Goal: Task Accomplishment & Management: Use online tool/utility

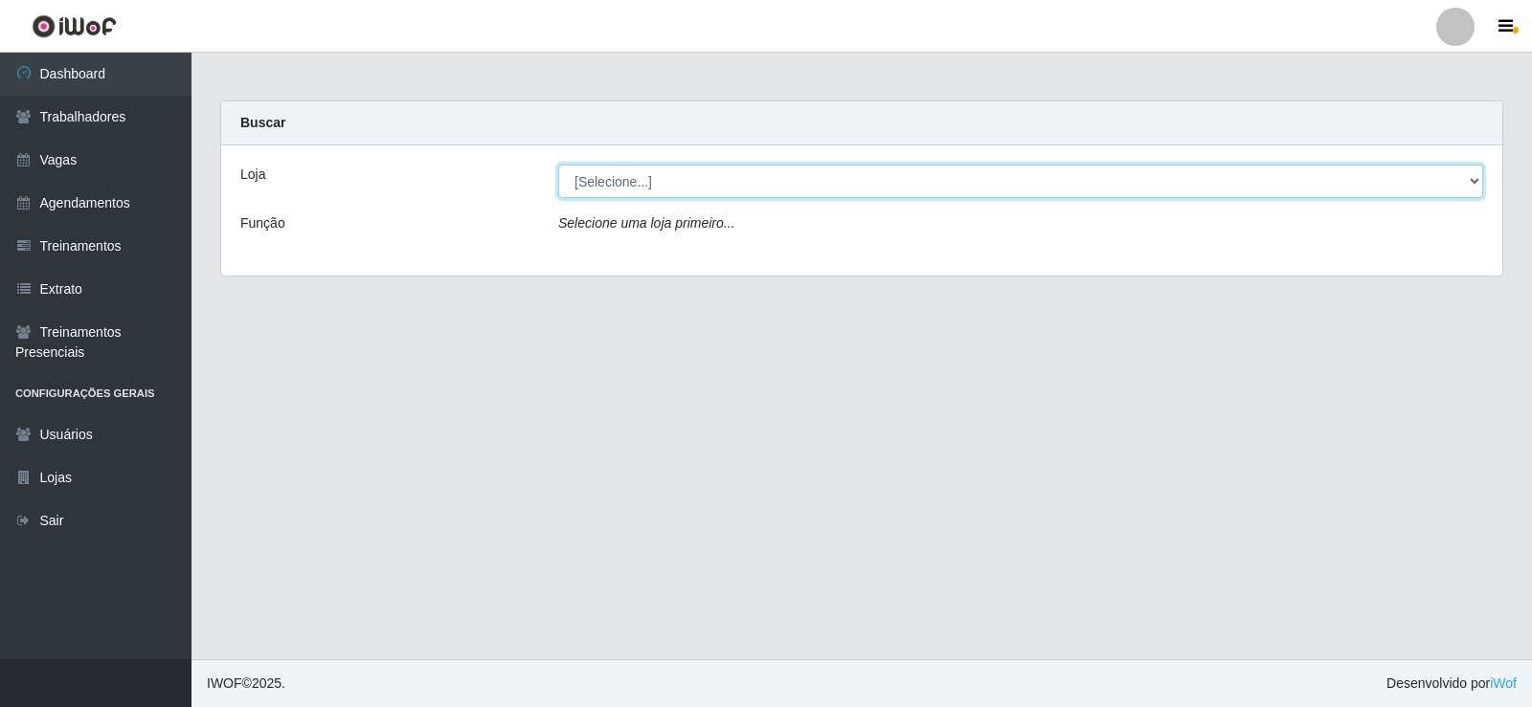
click at [1014, 172] on select "[Selecione...] Necão Restaurante" at bounding box center [1020, 182] width 925 height 34
select select "334"
click at [558, 165] on select "[Selecione...] Necão Restaurante" at bounding box center [1020, 182] width 925 height 34
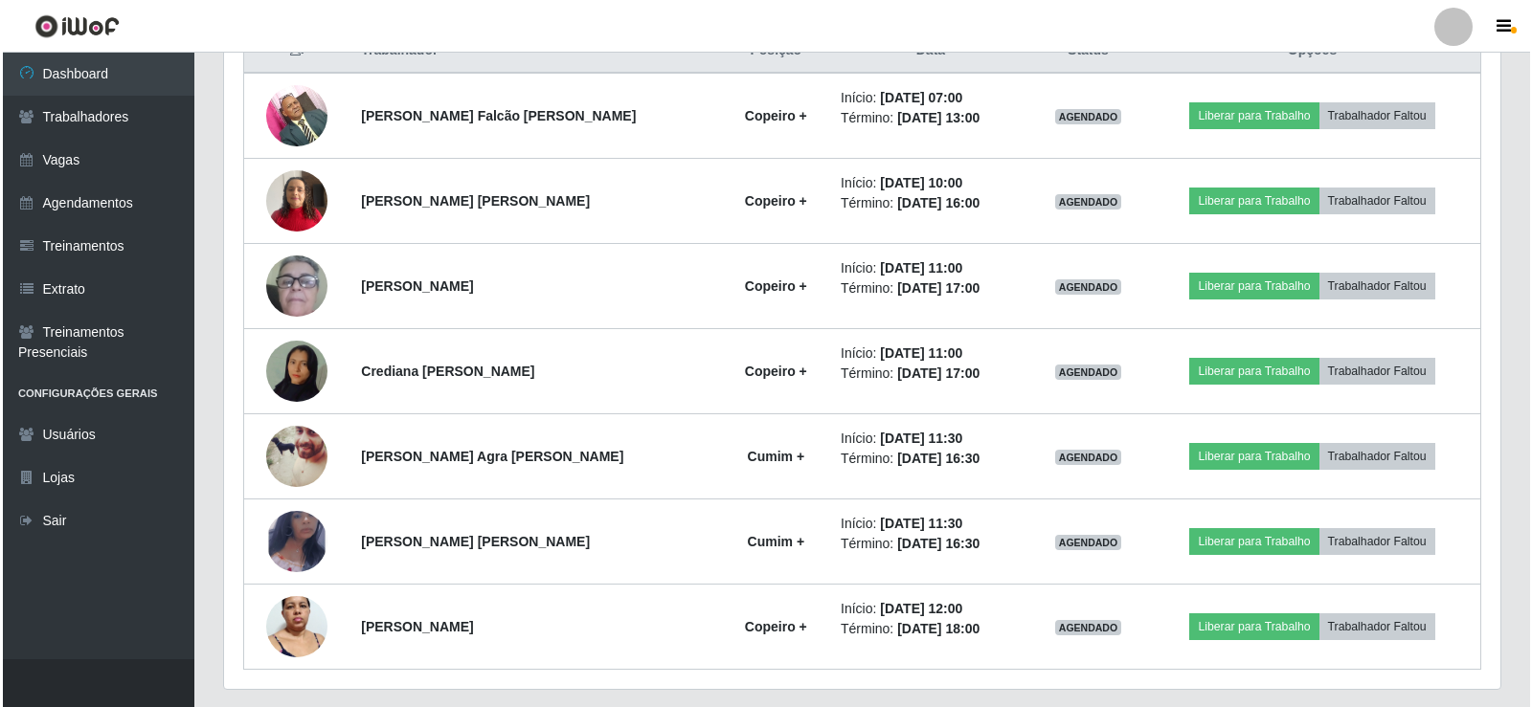
scroll to position [819, 0]
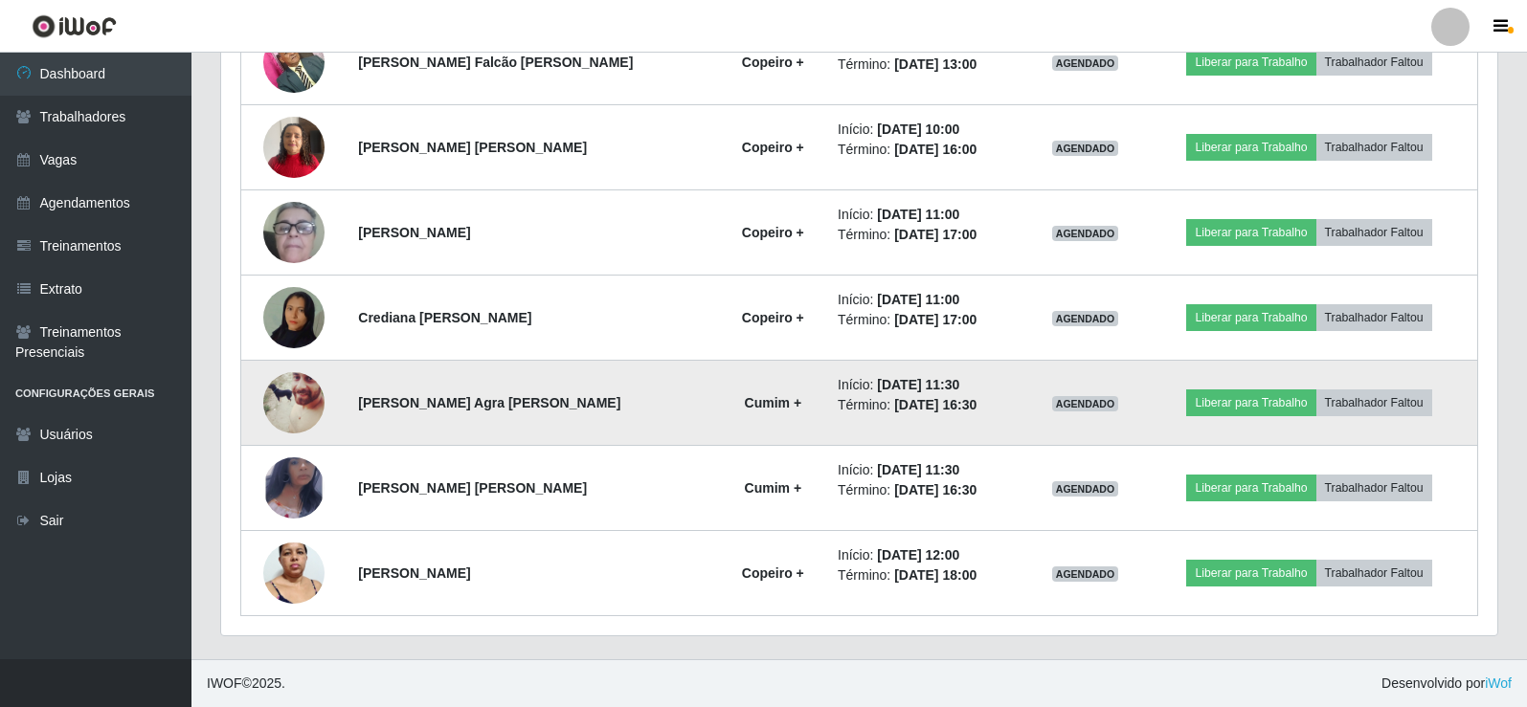
click at [286, 392] on img at bounding box center [293, 403] width 61 height 77
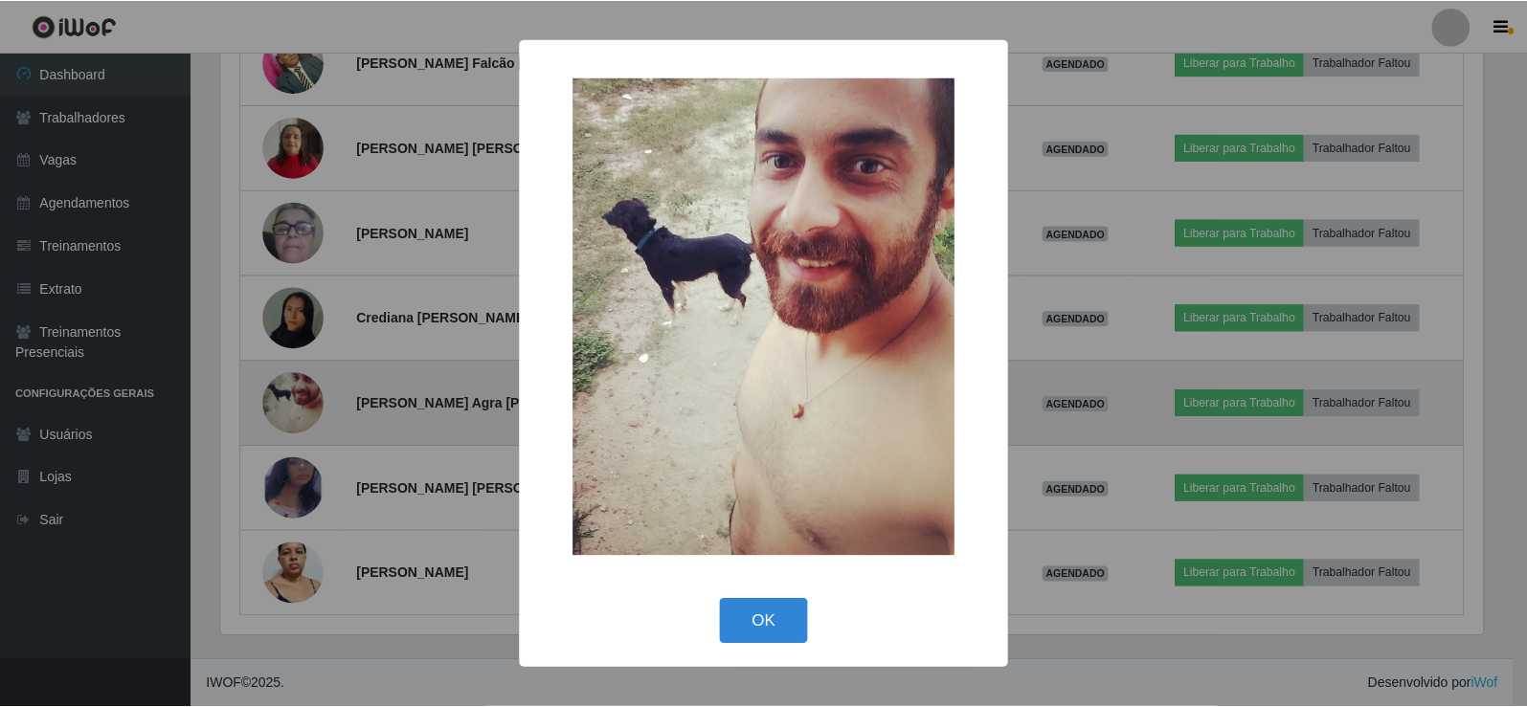
scroll to position [397, 1266]
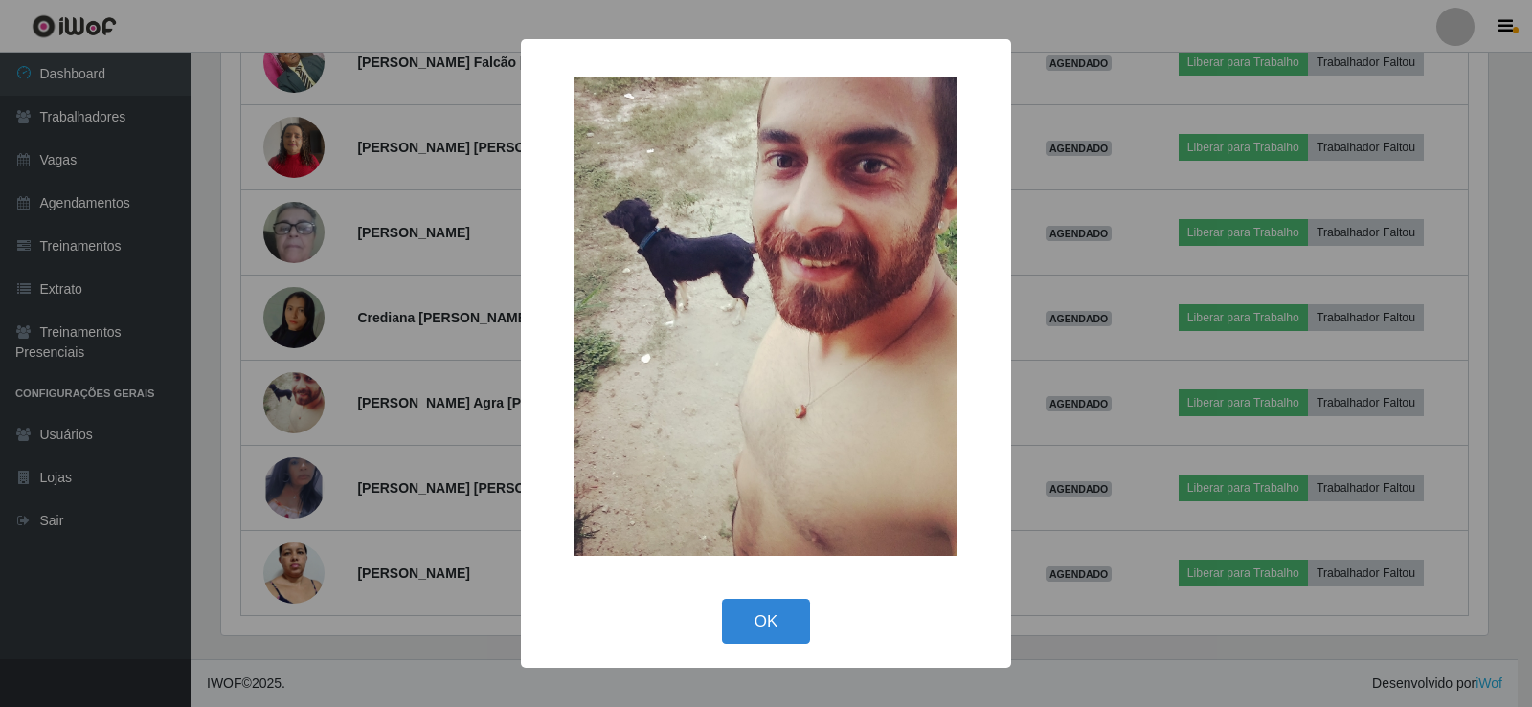
click at [304, 477] on div "× OK Cancel" at bounding box center [766, 353] width 1532 height 707
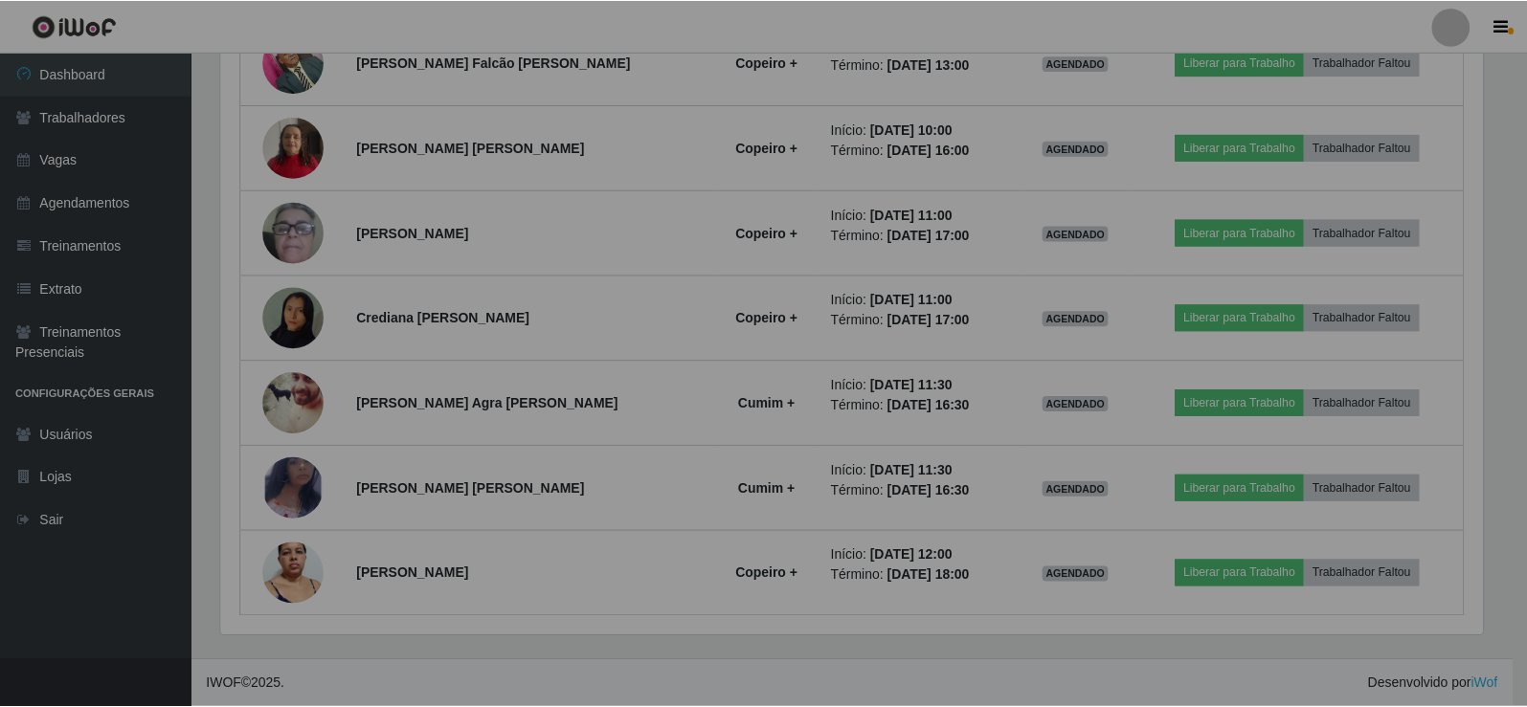
scroll to position [397, 1276]
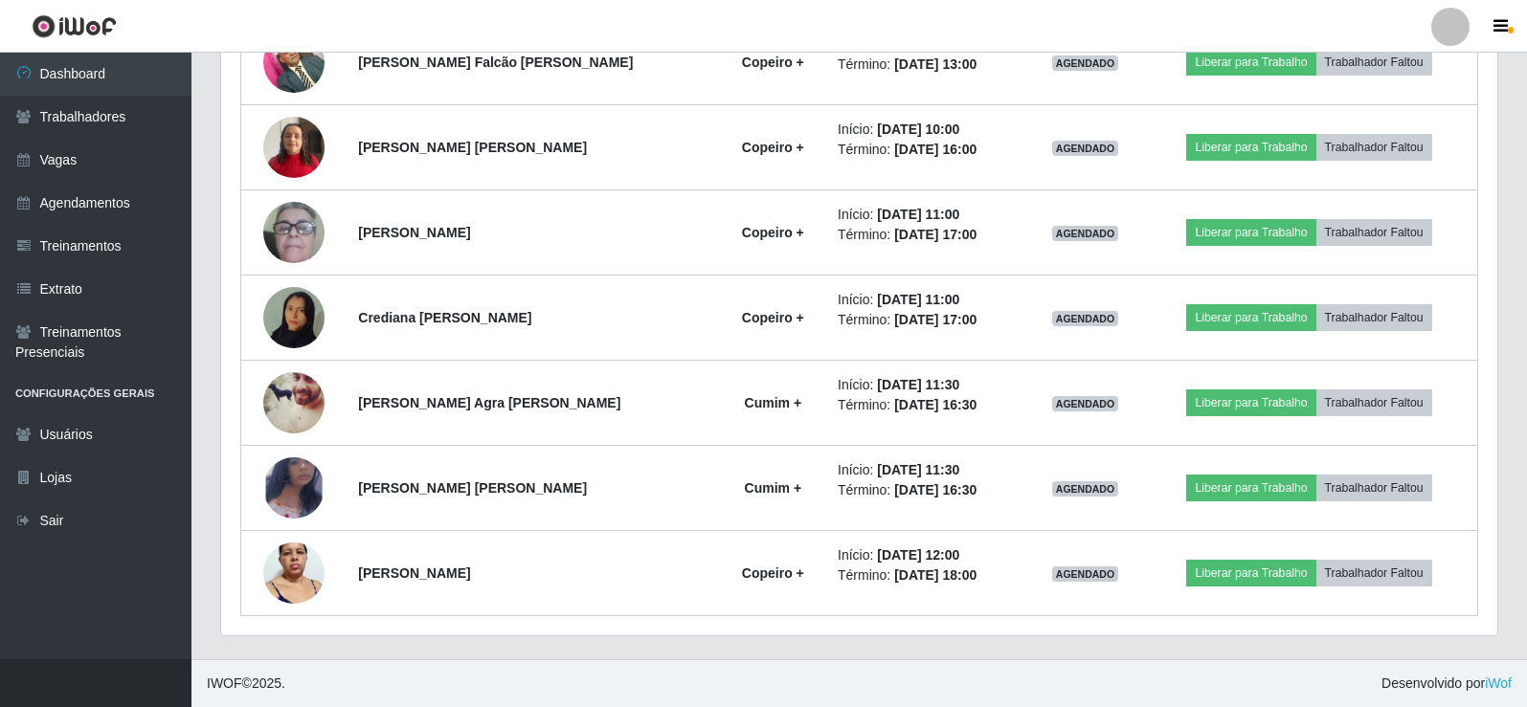
click at [304, 477] on img at bounding box center [293, 488] width 61 height 100
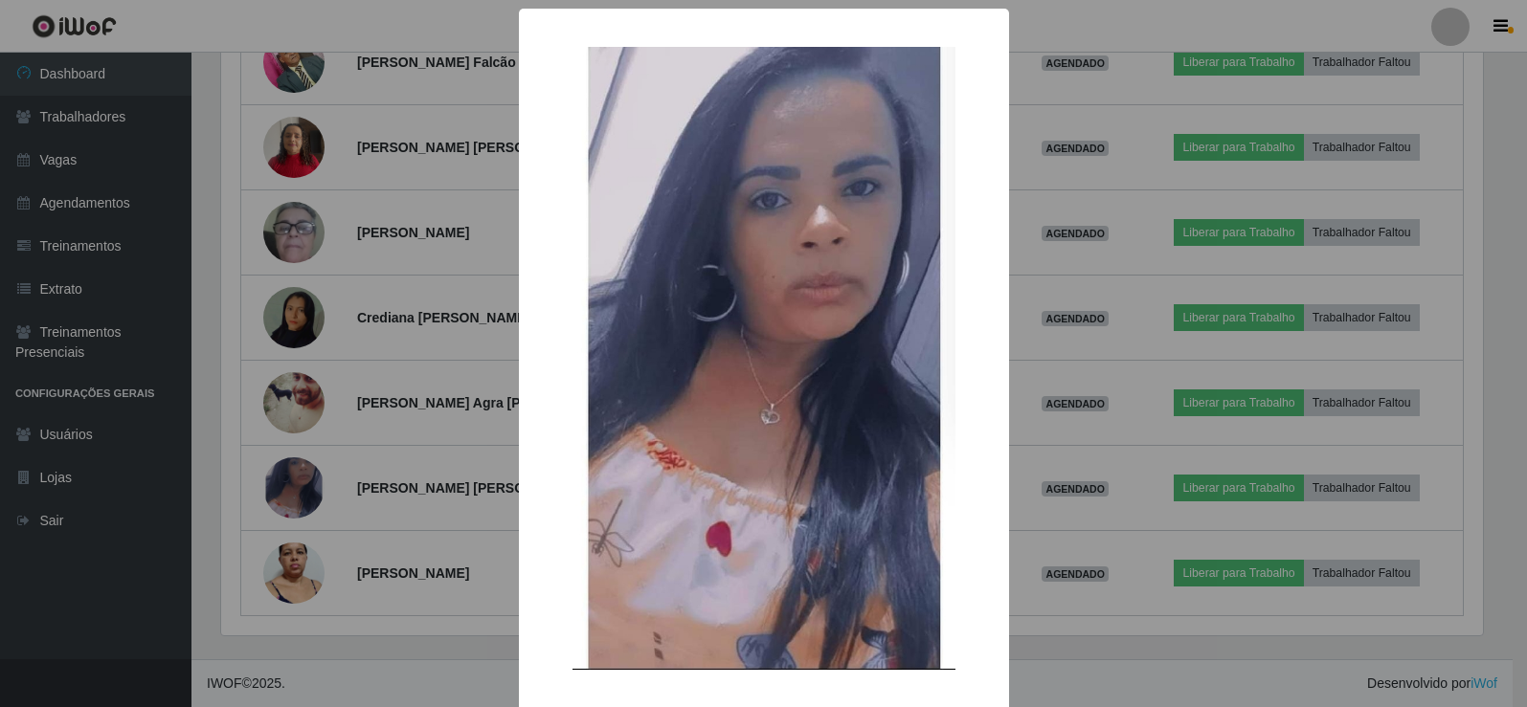
scroll to position [397, 1266]
click at [304, 477] on div "× OK Cancel" at bounding box center [766, 353] width 1532 height 707
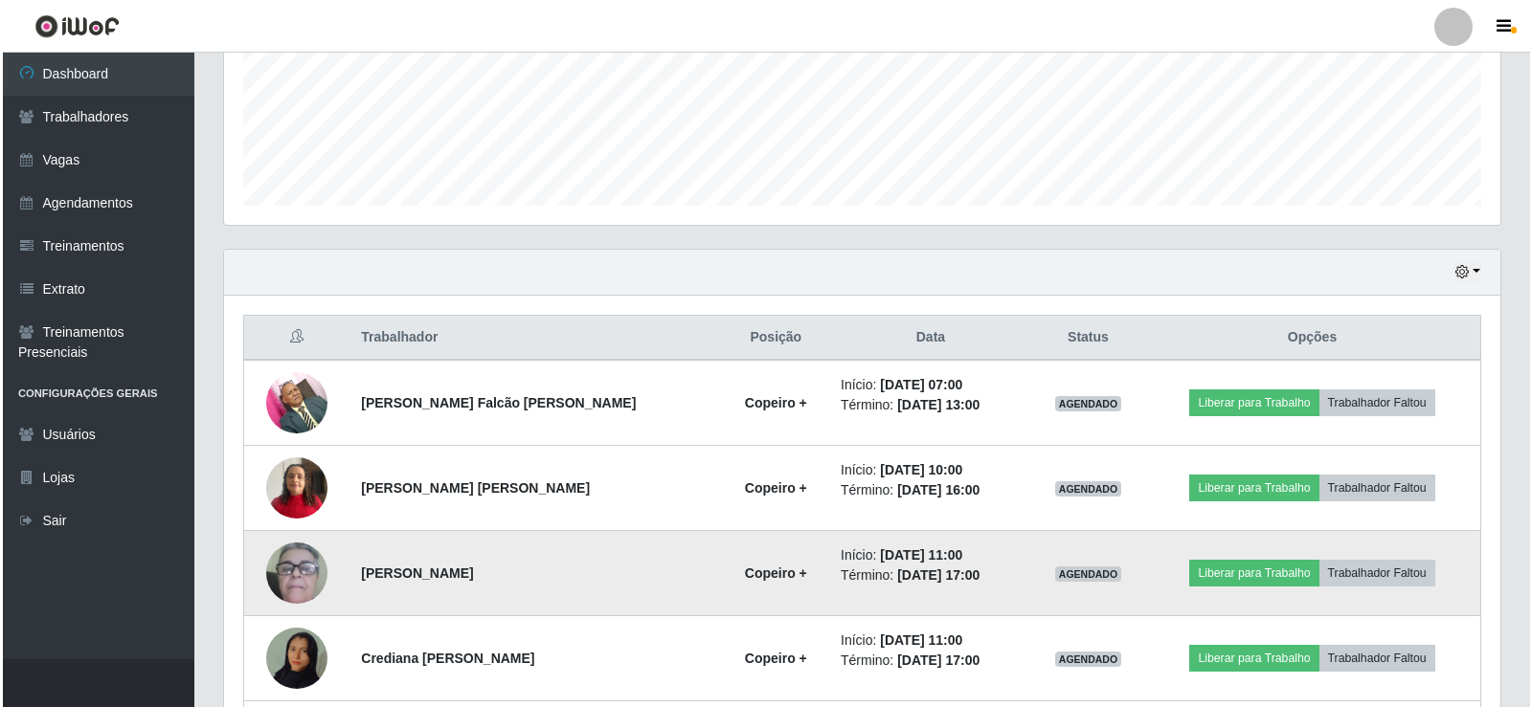
scroll to position [670, 0]
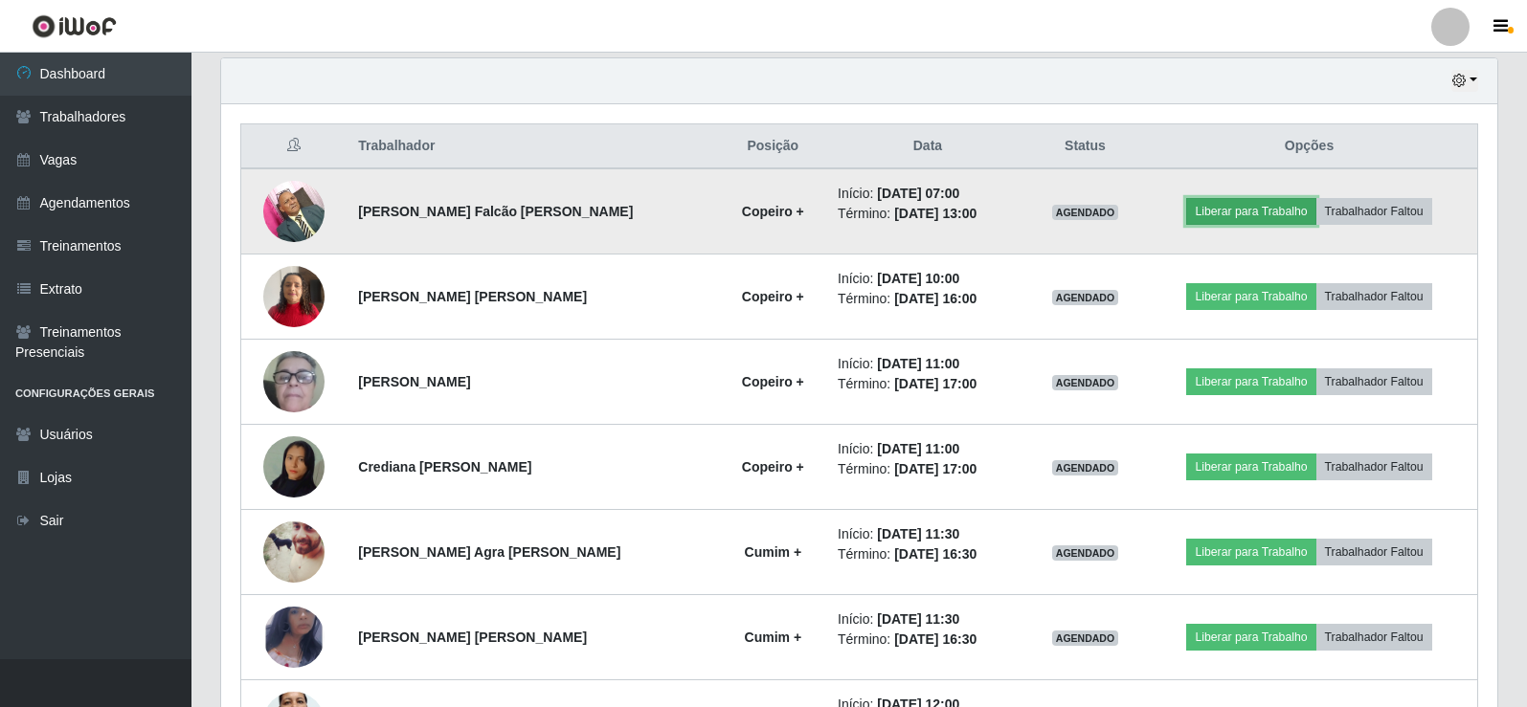
click at [1265, 210] on button "Liberar para Trabalho" at bounding box center [1250, 211] width 129 height 27
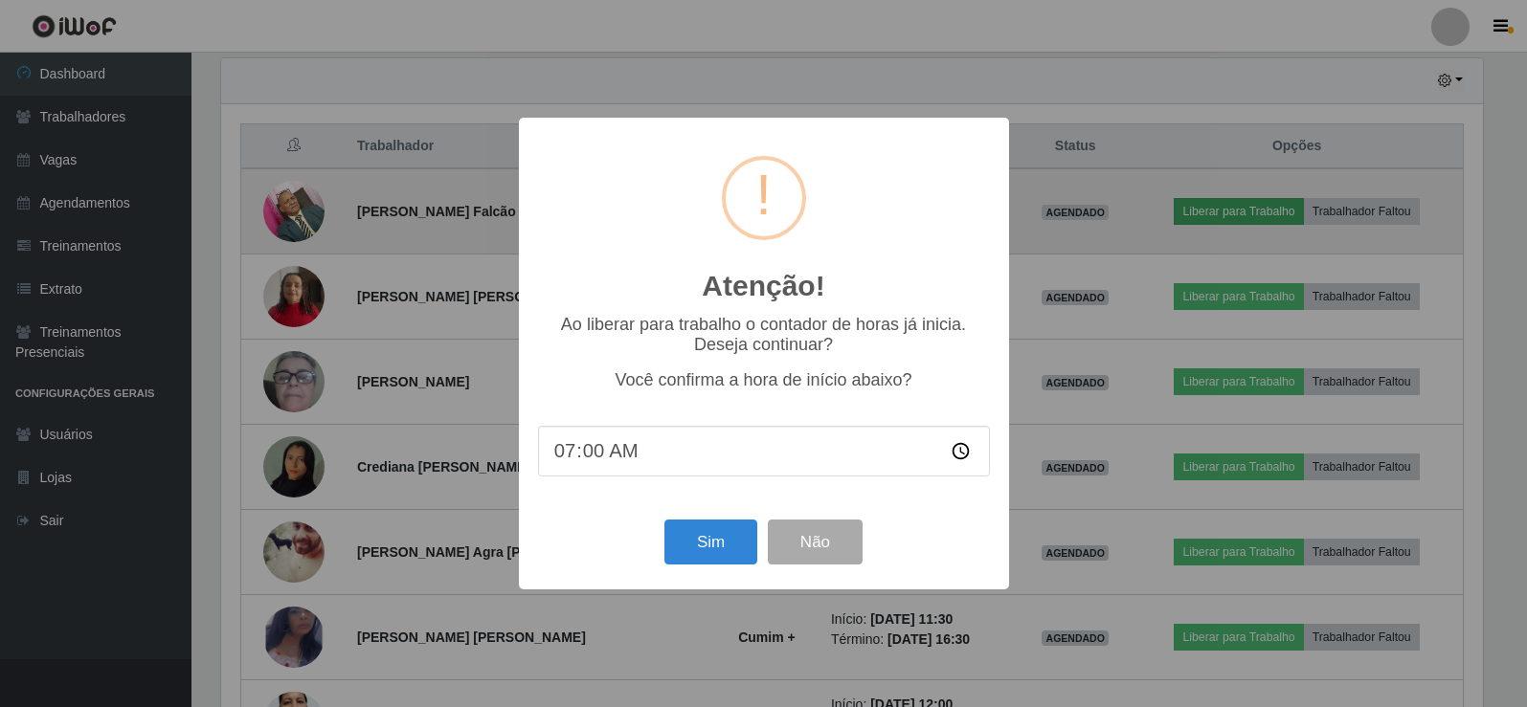
scroll to position [397, 1266]
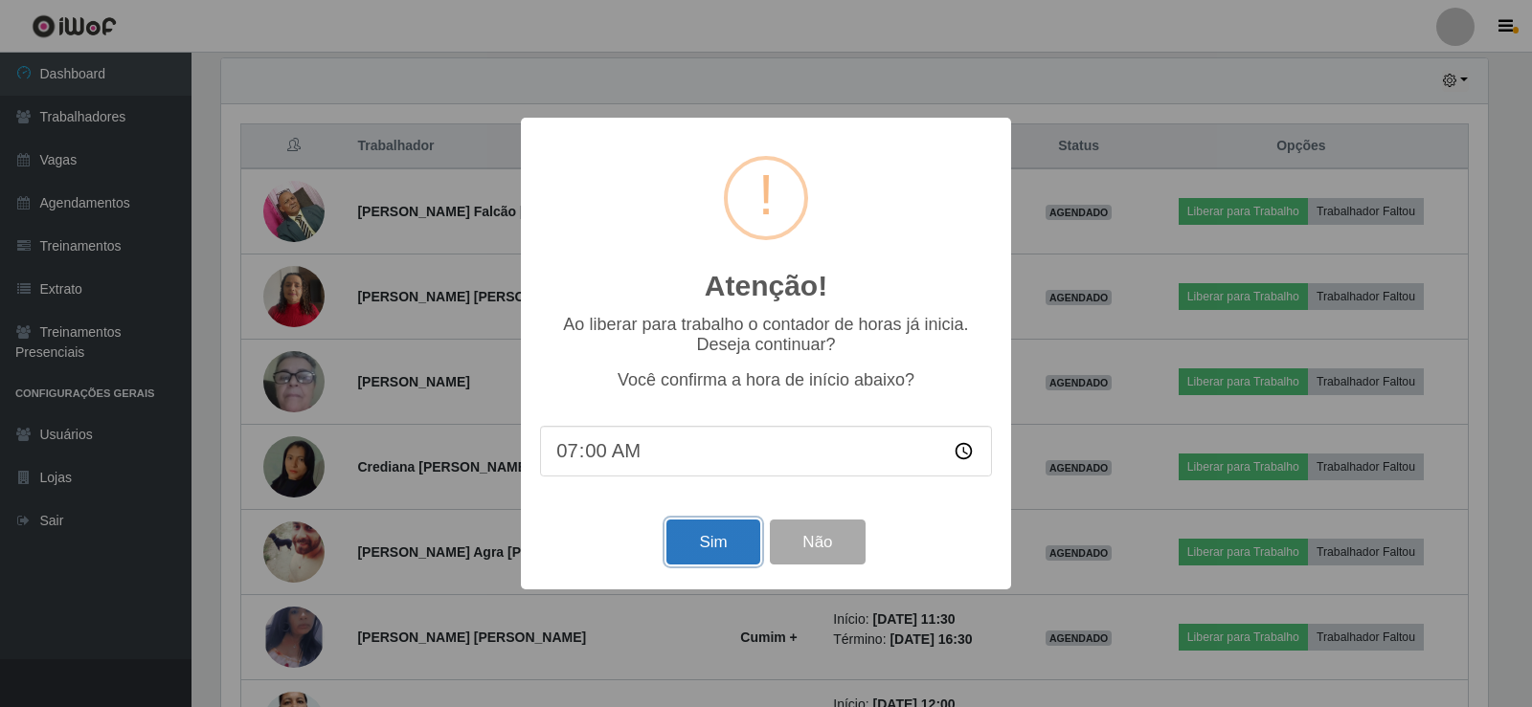
click at [719, 553] on button "Sim" at bounding box center [712, 542] width 93 height 45
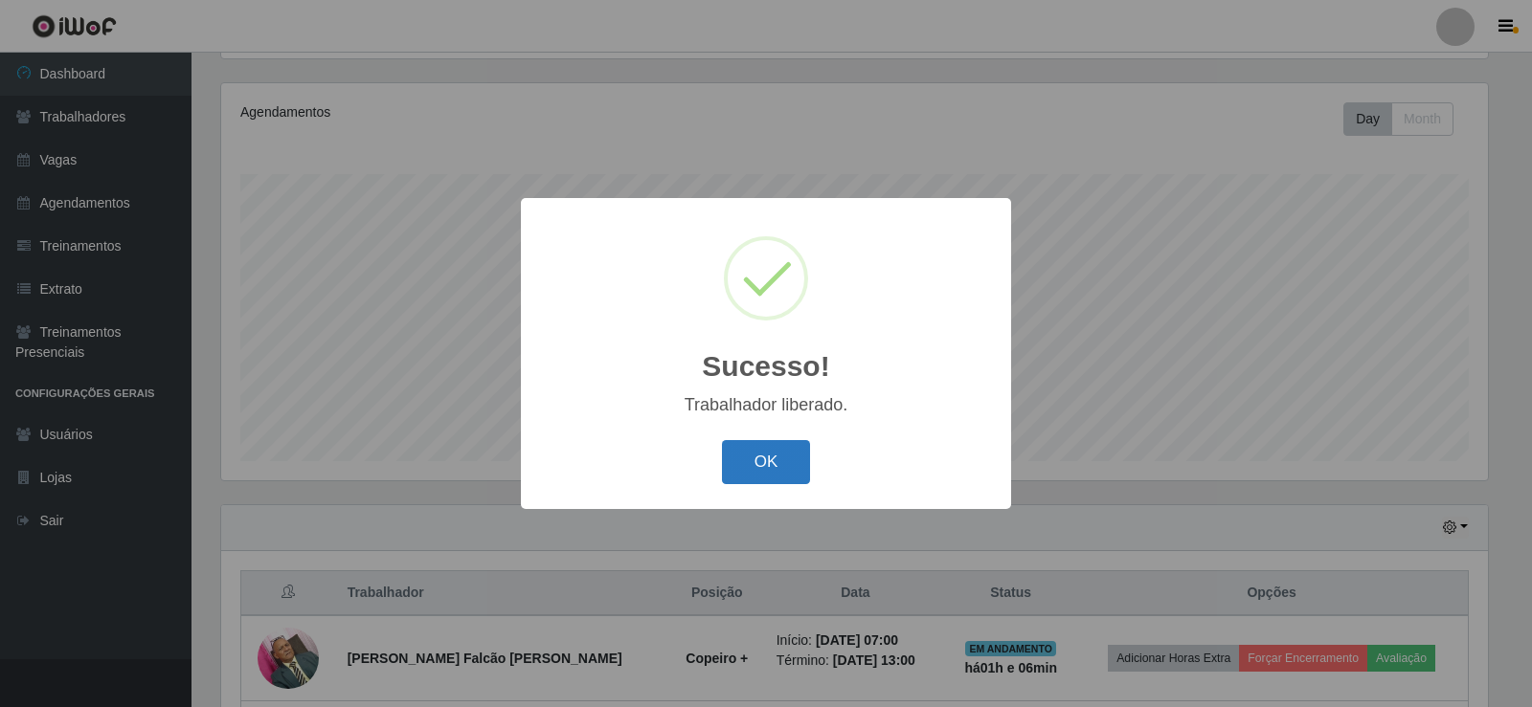
click at [783, 462] on button "OK" at bounding box center [766, 462] width 89 height 45
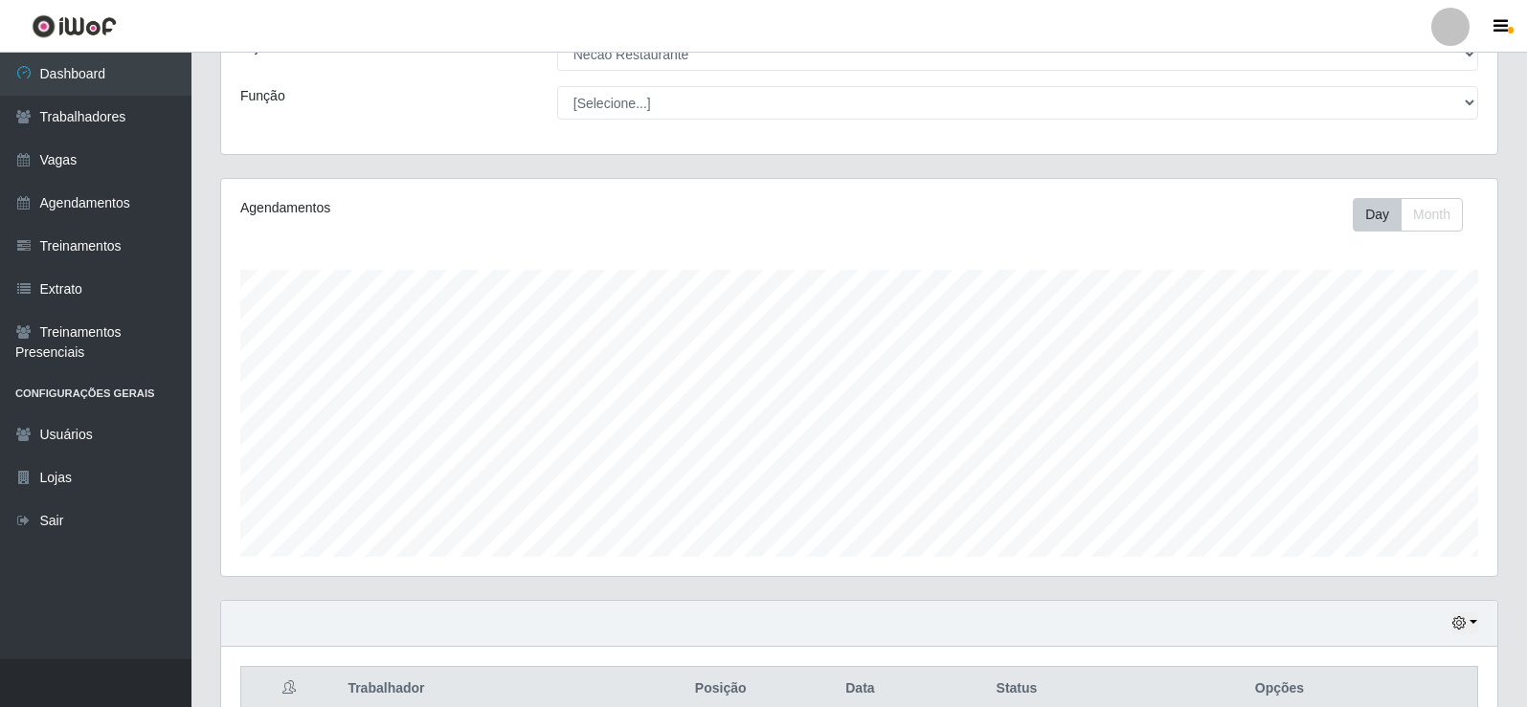
scroll to position [0, 0]
